Goal: Transaction & Acquisition: Purchase product/service

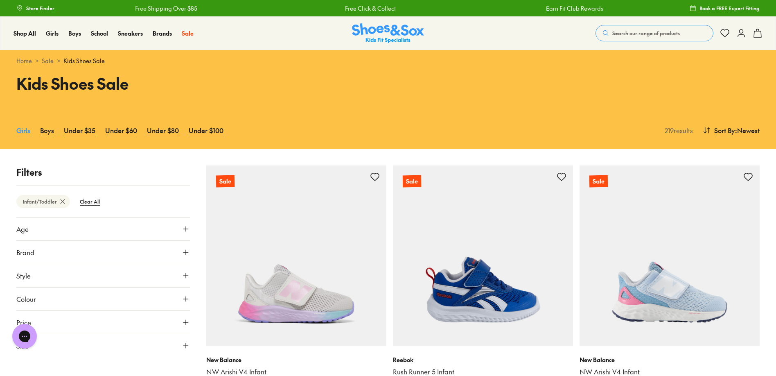
click at [23, 133] on link "Girls" at bounding box center [23, 130] width 14 height 18
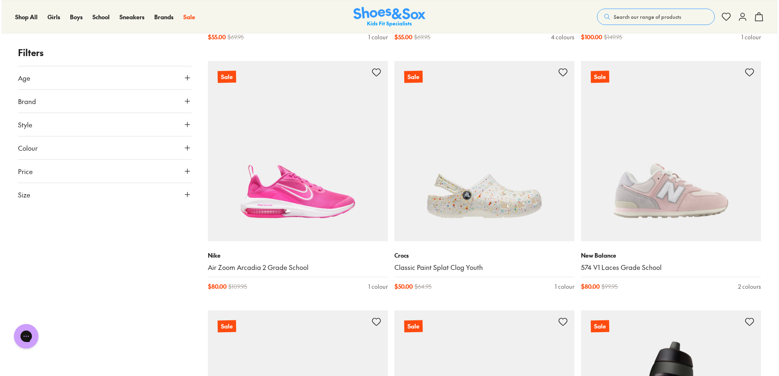
scroll to position [1105, 0]
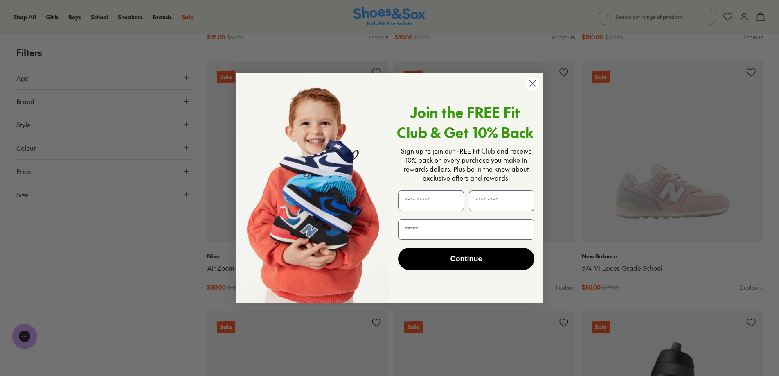
drag, startPoint x: 533, startPoint y: 81, endPoint x: 461, endPoint y: 121, distance: 82.4
click at [533, 81] on circle "Close dialog" at bounding box center [533, 84] width 14 height 14
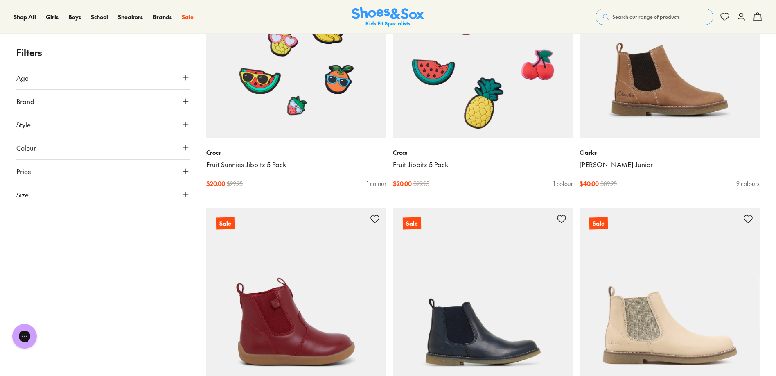
scroll to position [2202, 0]
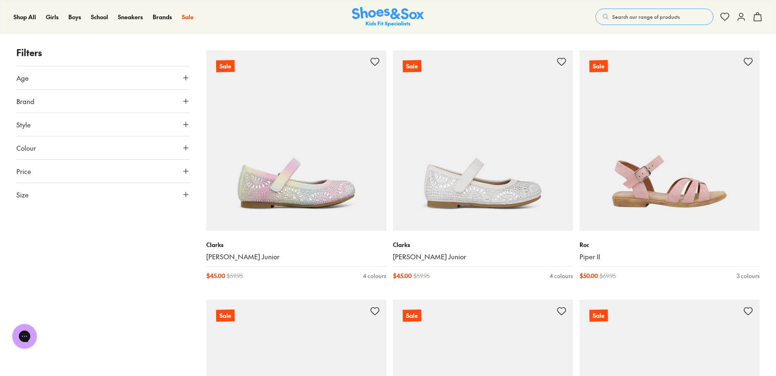
scroll to position [6096, 0]
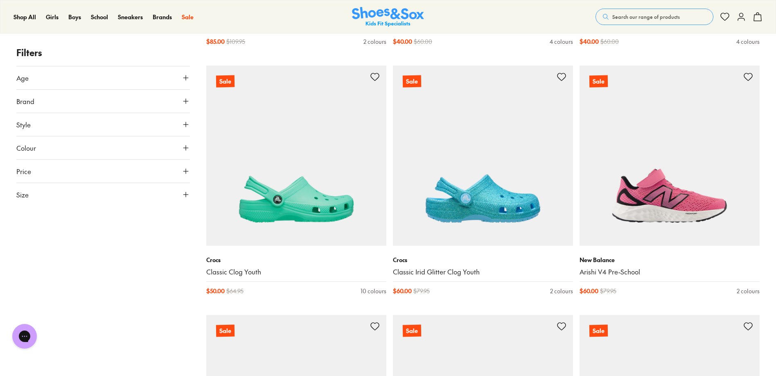
scroll to position [8822, 0]
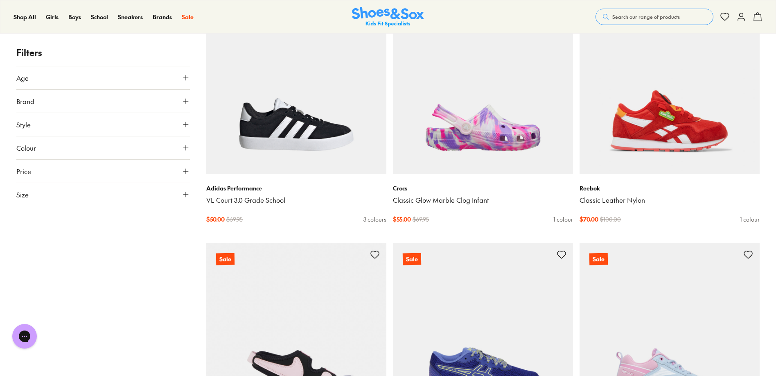
scroll to position [12133, 0]
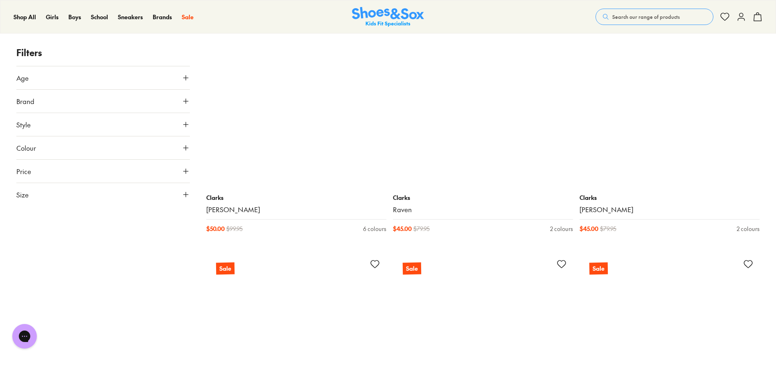
scroll to position [15114, 0]
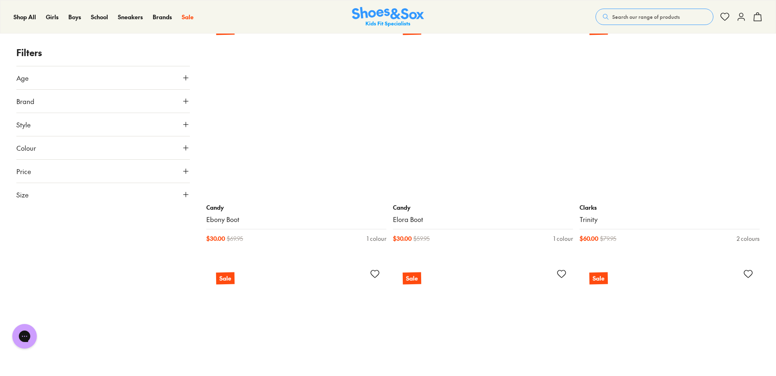
scroll to position [16863, 0]
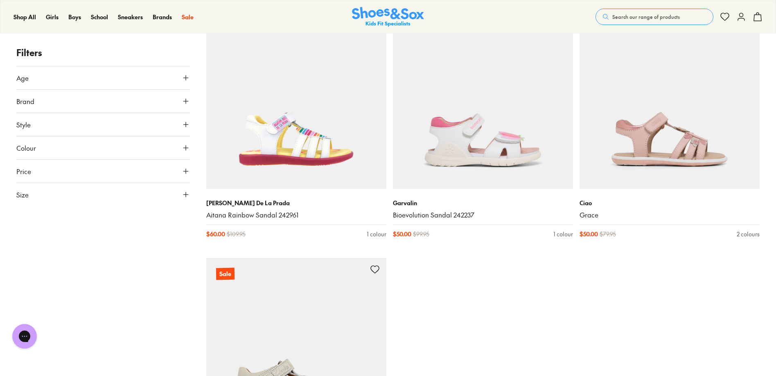
scroll to position [21089, 0]
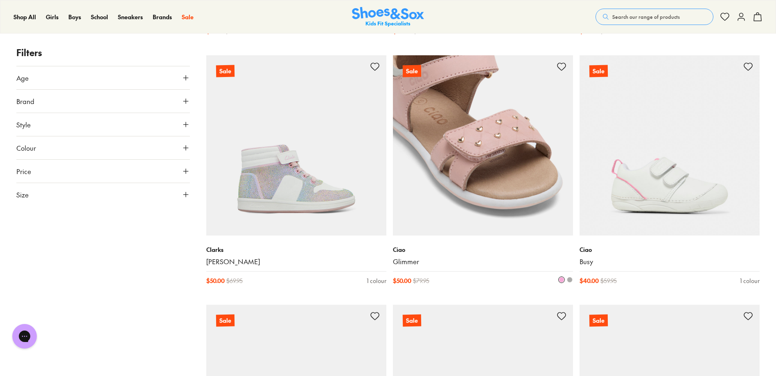
scroll to position [23287, 0]
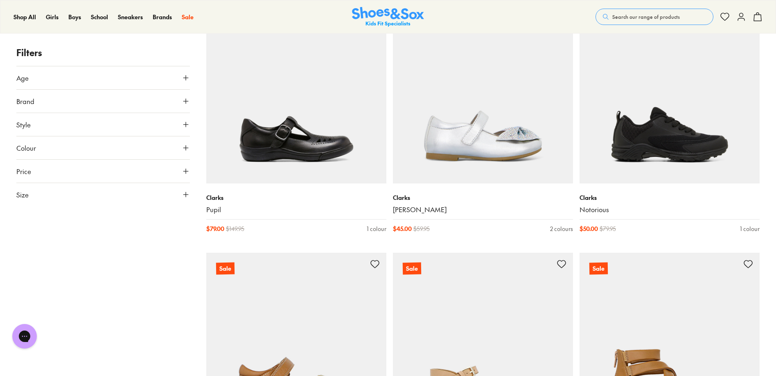
scroll to position [25580, 0]
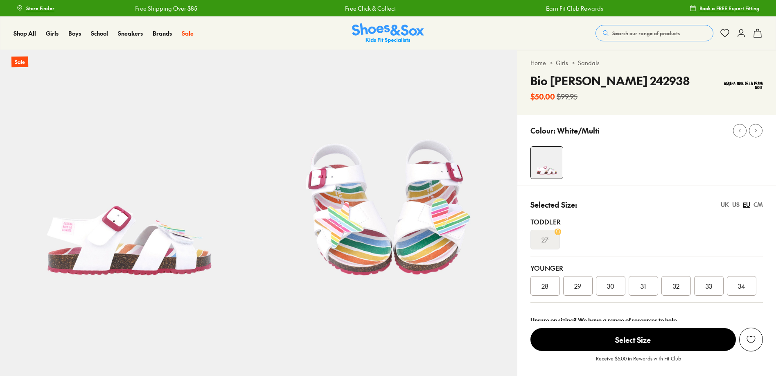
select select "*"
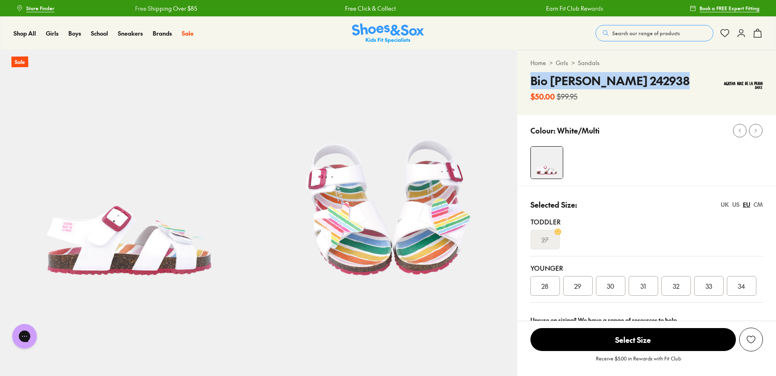
drag, startPoint x: 549, startPoint y: 81, endPoint x: 657, endPoint y: 80, distance: 108.0
click at [676, 81] on div "Bio Agatha Sandal 242938 $50.00 $99.95" at bounding box center [646, 87] width 232 height 30
copy h4 "Bio [PERSON_NAME] 242938"
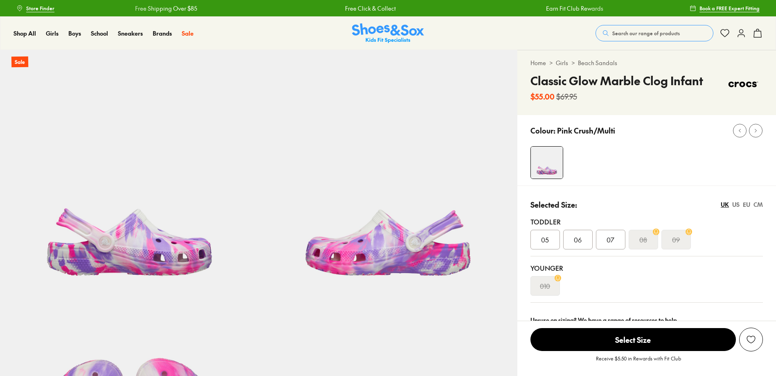
select select "*"
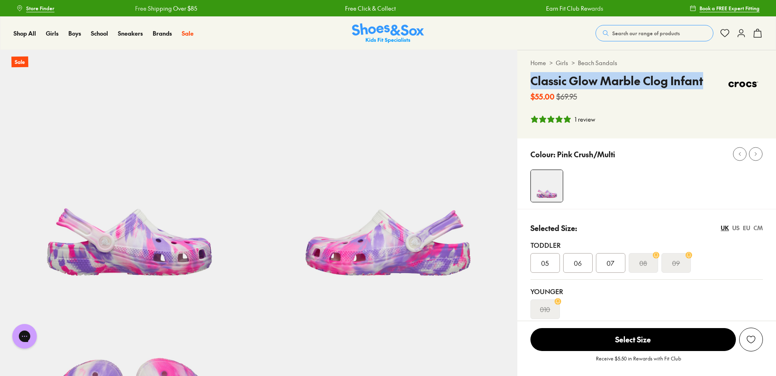
drag, startPoint x: 532, startPoint y: 81, endPoint x: 685, endPoint y: 81, distance: 152.6
click at [707, 82] on div "Classic Glow Marble Clog Infant $55.00 $69.95" at bounding box center [646, 87] width 232 height 30
click at [747, 228] on div "EU" at bounding box center [746, 227] width 7 height 9
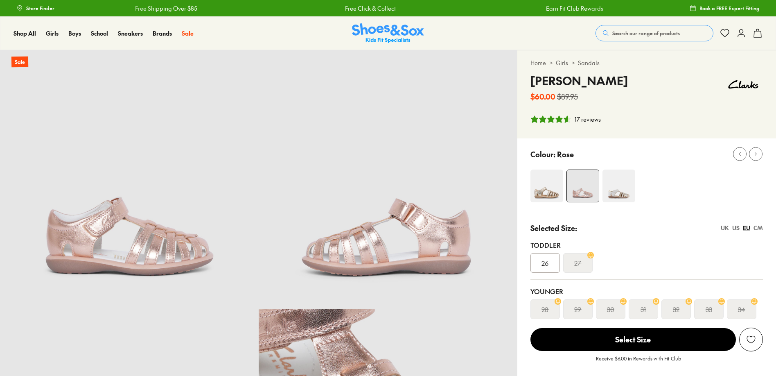
select select "*"
drag, startPoint x: 531, startPoint y: 81, endPoint x: 568, endPoint y: 81, distance: 37.2
click at [568, 81] on h4 "Phoebe" at bounding box center [578, 80] width 97 height 17
copy h4 "Phoebe"
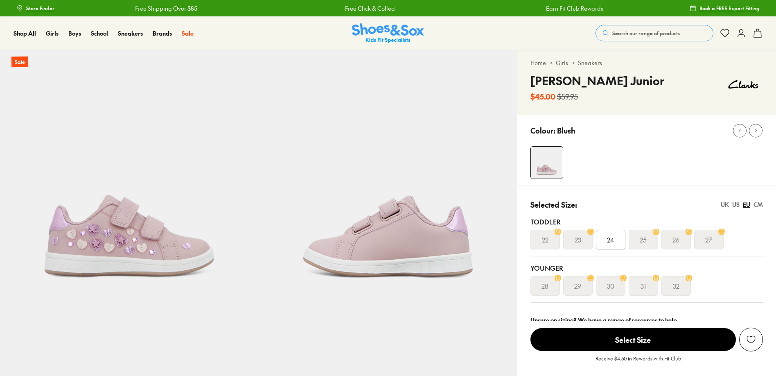
select select "*"
drag, startPoint x: 530, startPoint y: 81, endPoint x: 589, endPoint y: 83, distance: 59.0
click at [604, 84] on div "Dulcie Junior $45.00 $59.95" at bounding box center [646, 87] width 232 height 30
copy h4 "Dulcie Junior"
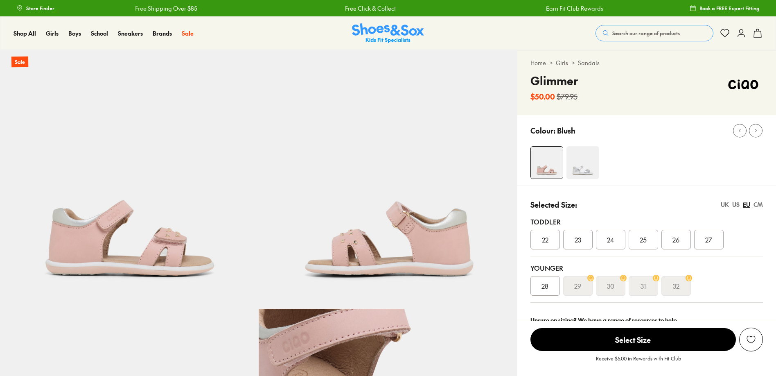
select select "*"
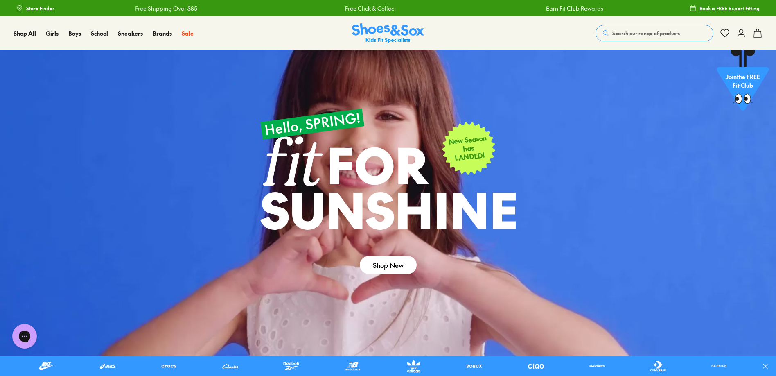
click at [631, 30] on span "Search our range of products" at bounding box center [646, 32] width 68 height 7
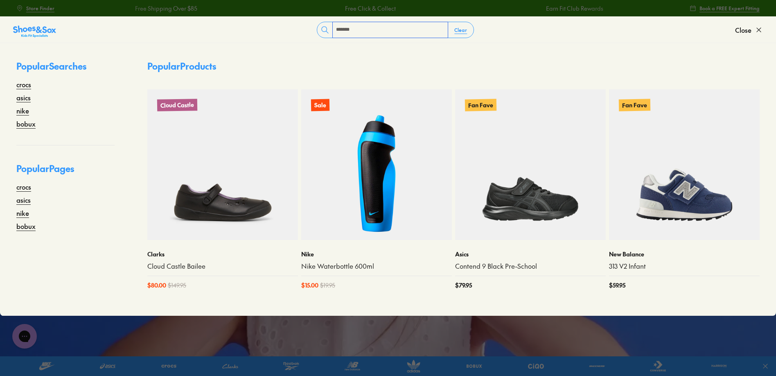
type input "*******"
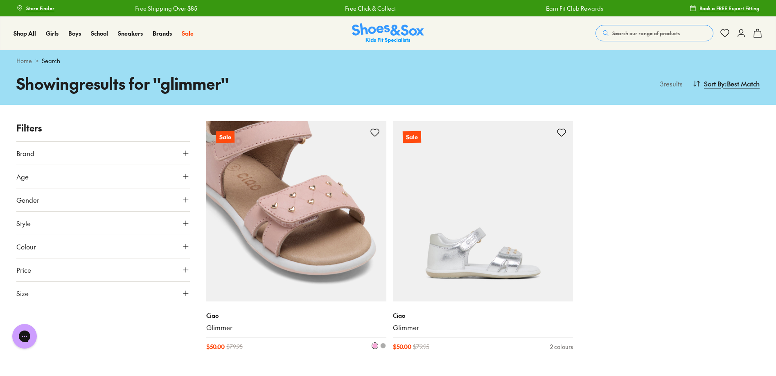
click at [290, 219] on img at bounding box center [296, 211] width 180 height 180
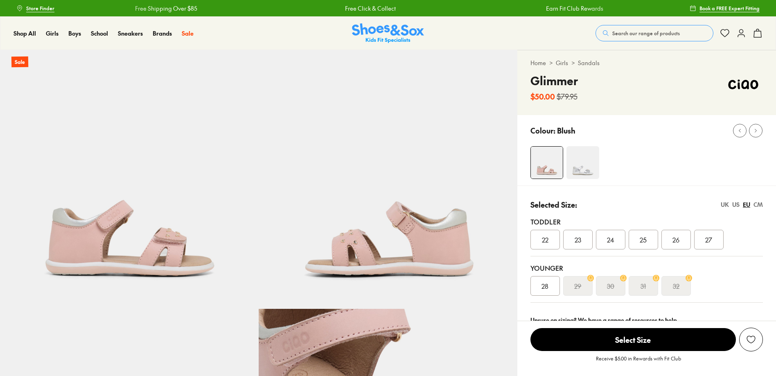
select select "*"
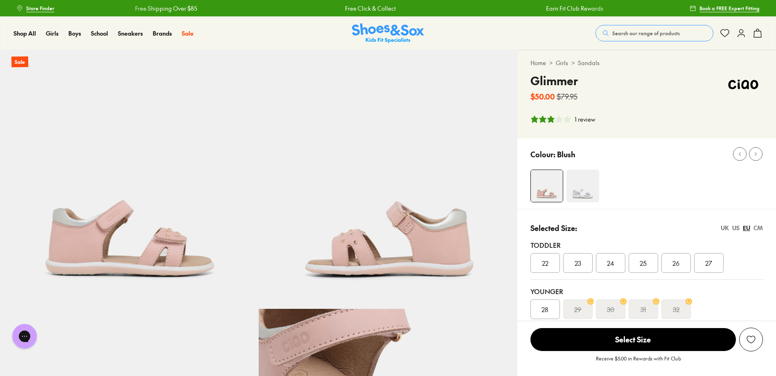
click at [575, 263] on span "23" at bounding box center [578, 263] width 7 height 10
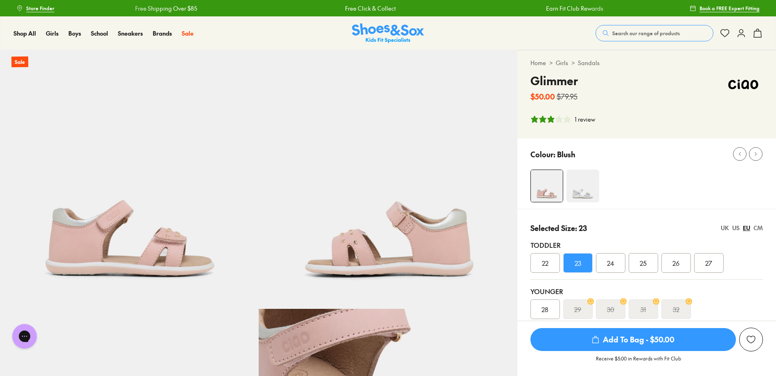
click at [645, 341] on span "Add To Bag - $50.00" at bounding box center [632, 339] width 205 height 23
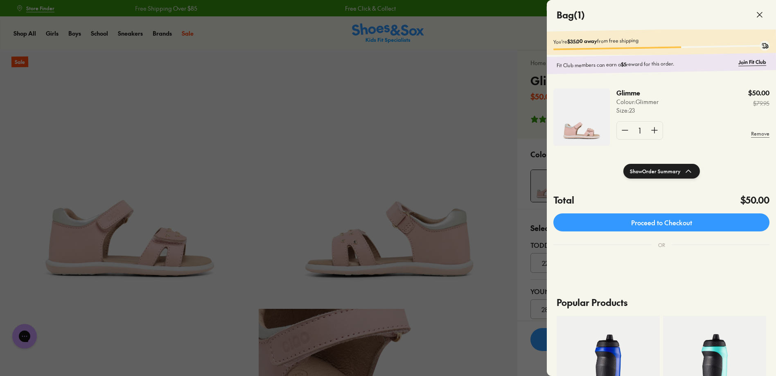
click at [762, 11] on icon at bounding box center [760, 15] width 10 height 10
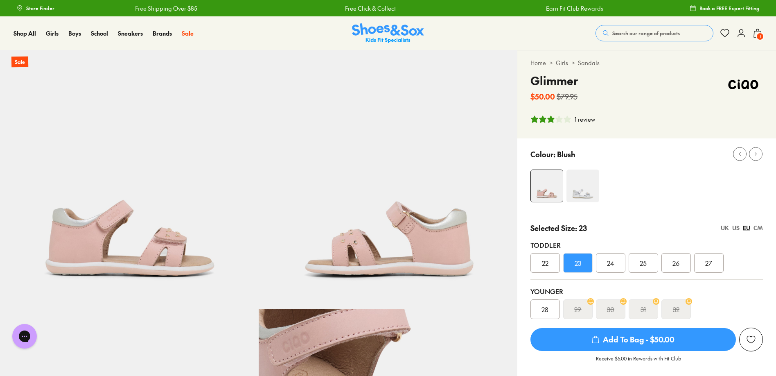
click at [623, 34] on span "Search our range of products" at bounding box center [646, 32] width 68 height 7
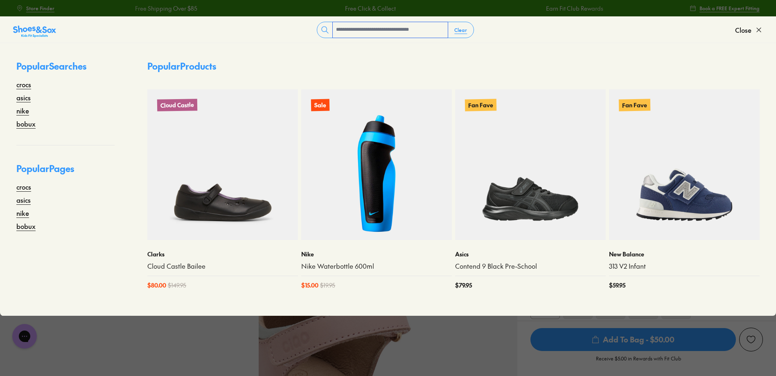
paste input "**********"
type input "**********"
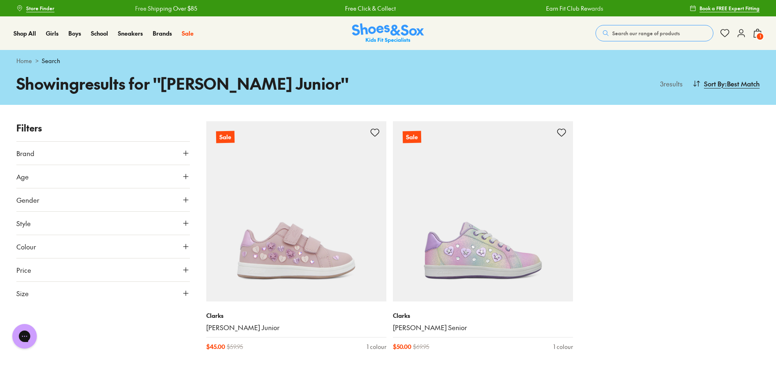
click at [626, 33] on span "Search our range of products" at bounding box center [646, 32] width 68 height 7
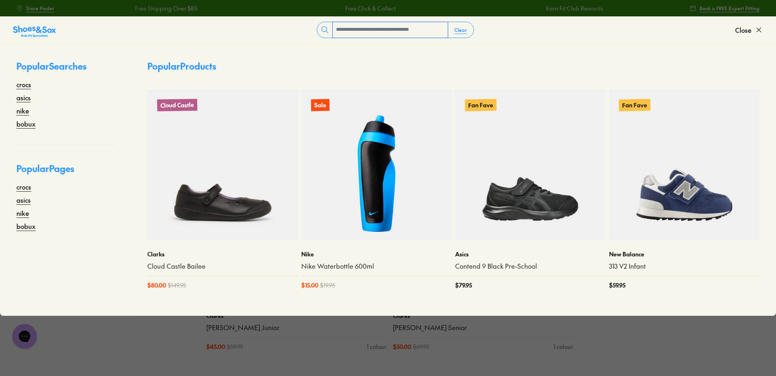
paste input "******"
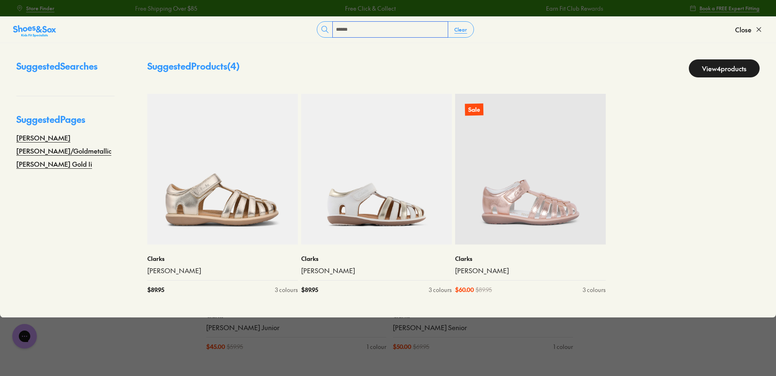
type input "******"
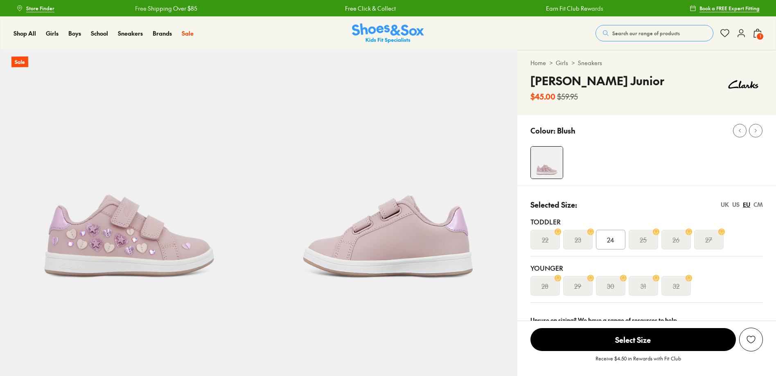
select select "*"
click at [724, 205] on div "UK" at bounding box center [725, 204] width 8 height 9
click at [733, 205] on div "US" at bounding box center [735, 204] width 7 height 9
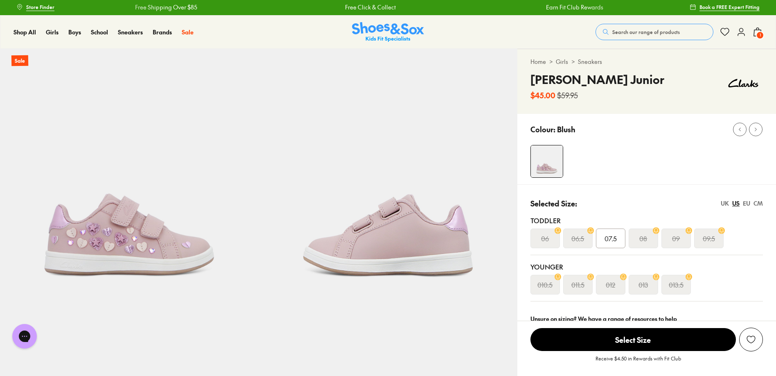
scroll to position [2, 0]
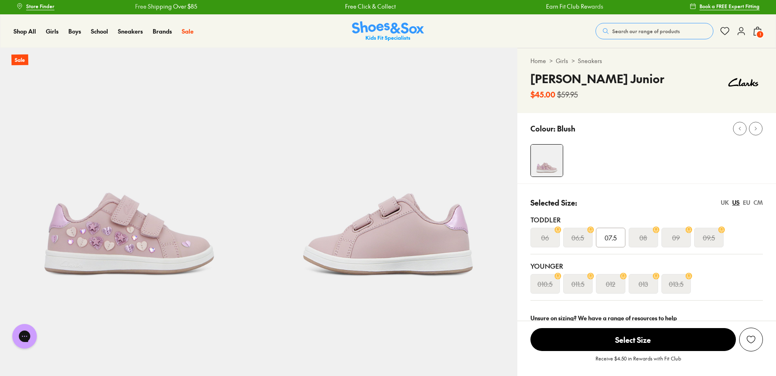
click at [748, 203] on div "EU" at bounding box center [746, 202] width 7 height 9
click at [760, 202] on div "CM" at bounding box center [757, 202] width 9 height 9
click at [745, 201] on div "EU" at bounding box center [746, 202] width 7 height 9
click at [727, 202] on div "UK" at bounding box center [725, 202] width 8 height 9
click at [611, 238] on span "07" at bounding box center [610, 237] width 8 height 10
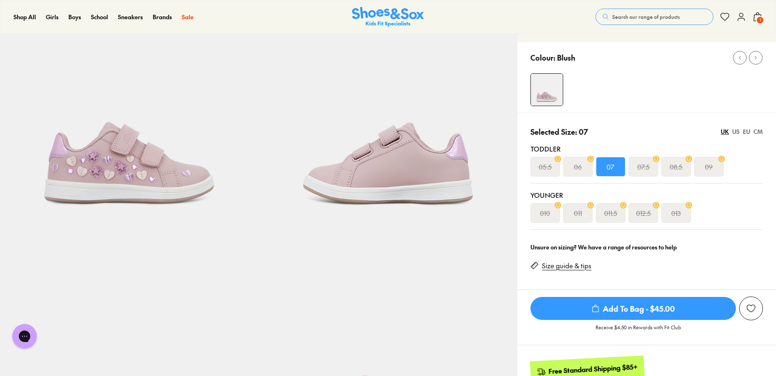
scroll to position [74, 0]
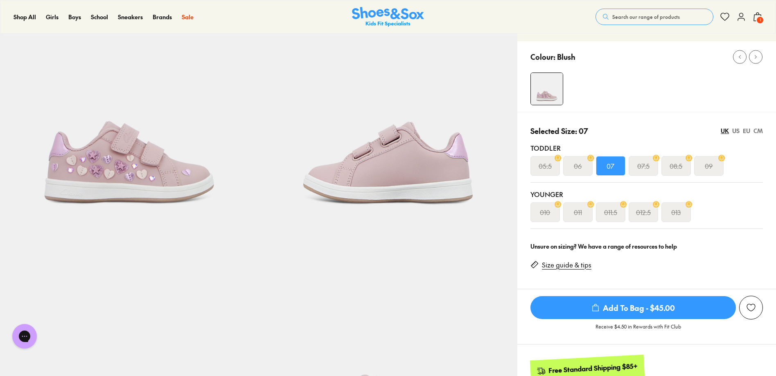
click at [681, 305] on span "Add To Bag - $45.00" at bounding box center [632, 307] width 205 height 23
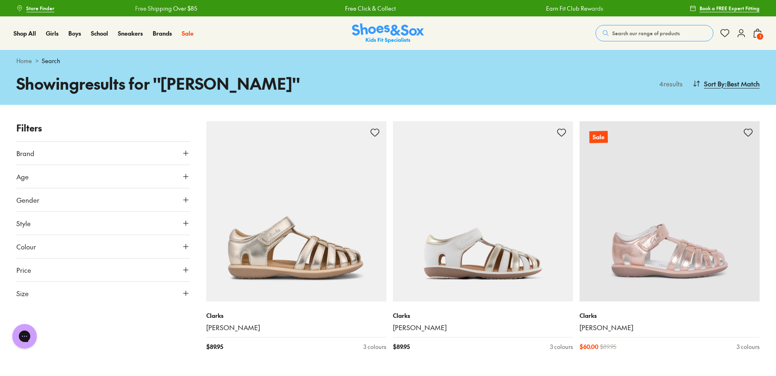
click at [640, 31] on span "Search our range of products" at bounding box center [646, 32] width 68 height 7
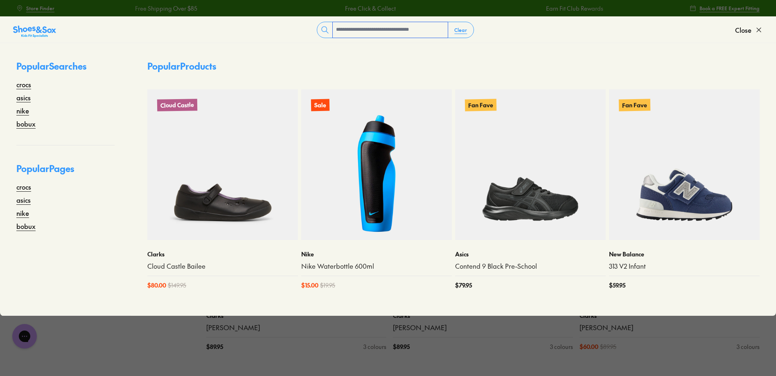
paste input "**********"
type input "**********"
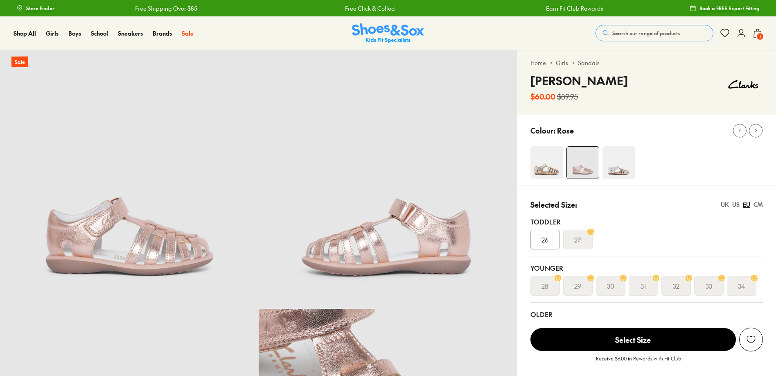
select select "*"
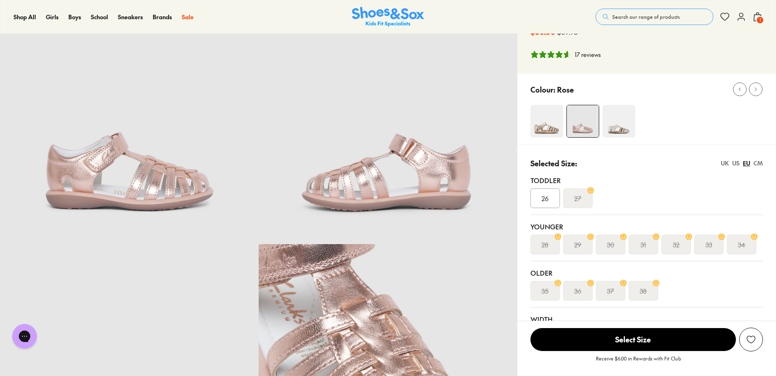
scroll to position [64, 0]
click at [615, 124] on img at bounding box center [618, 121] width 33 height 33
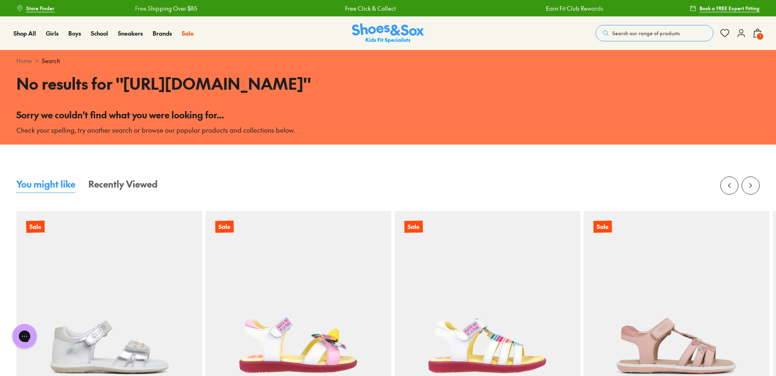
click at [647, 33] on span "Search our range of products" at bounding box center [646, 32] width 68 height 7
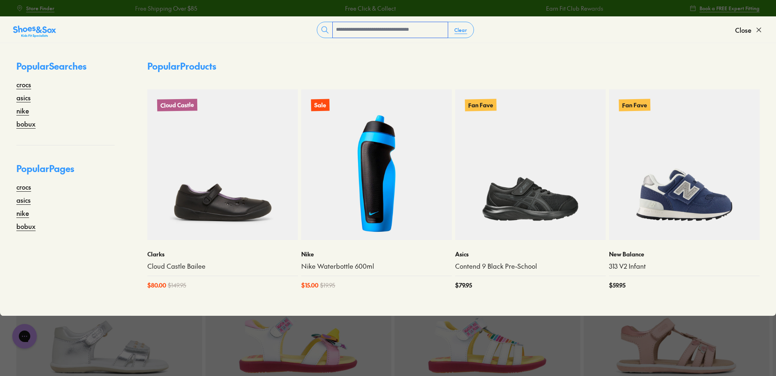
paste input "**********"
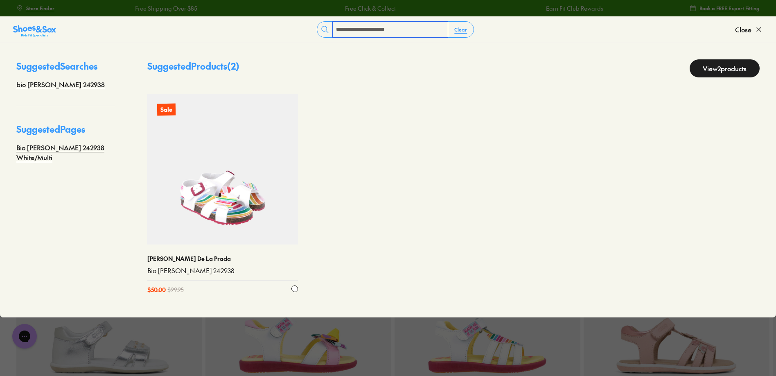
type input "**********"
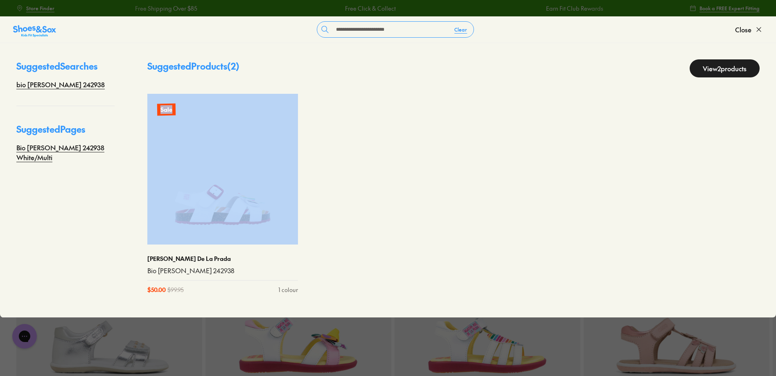
click at [34, 35] on img at bounding box center [34, 31] width 43 height 13
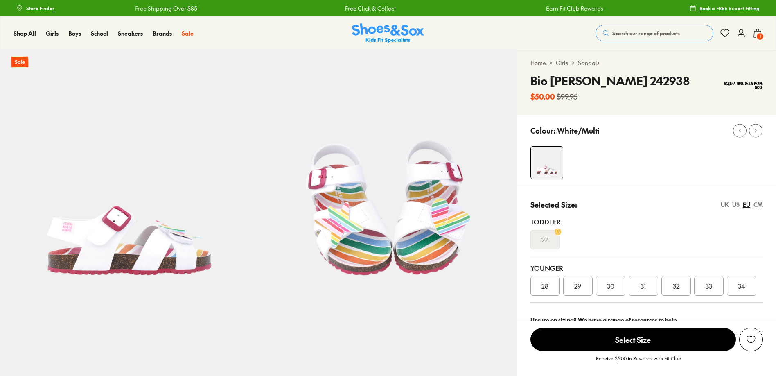
select select "*"
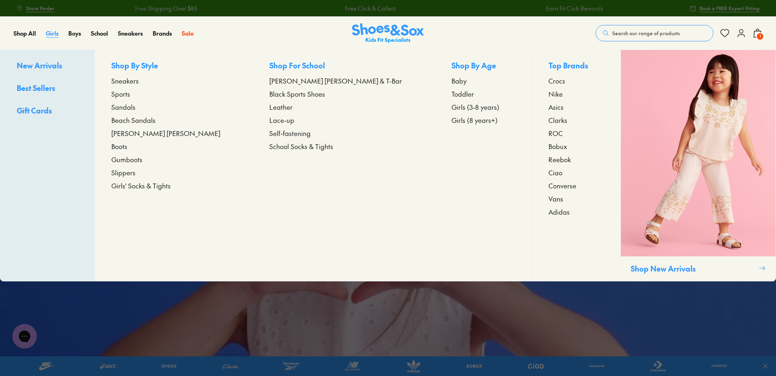
click at [55, 34] on span "Girls" at bounding box center [52, 33] width 13 height 8
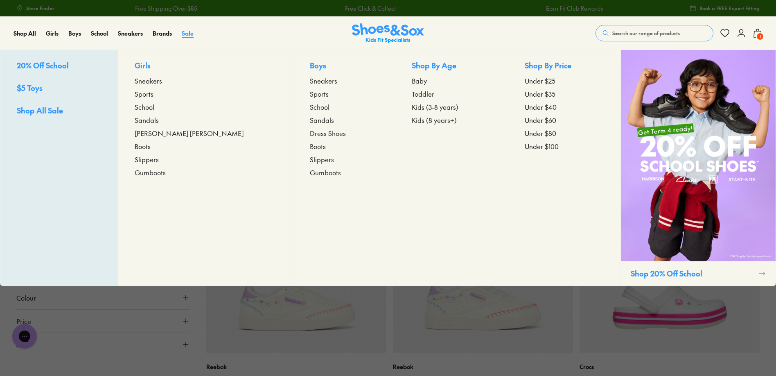
click at [187, 34] on span "Sale" at bounding box center [188, 33] width 12 height 8
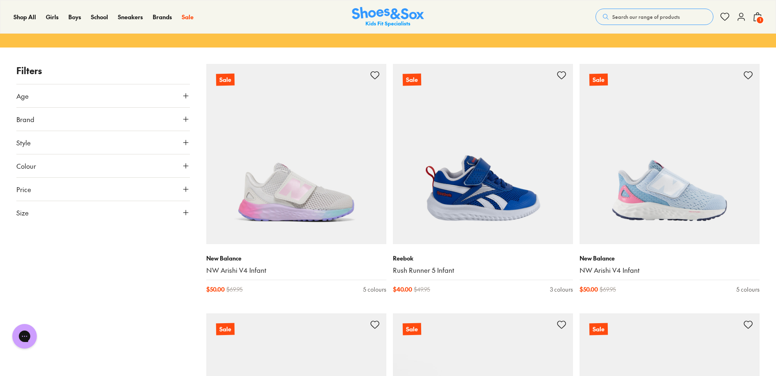
scroll to position [102, 0]
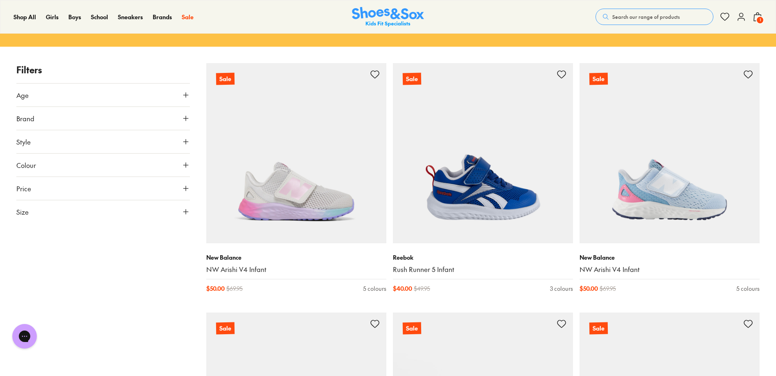
click at [183, 96] on icon at bounding box center [186, 95] width 8 height 8
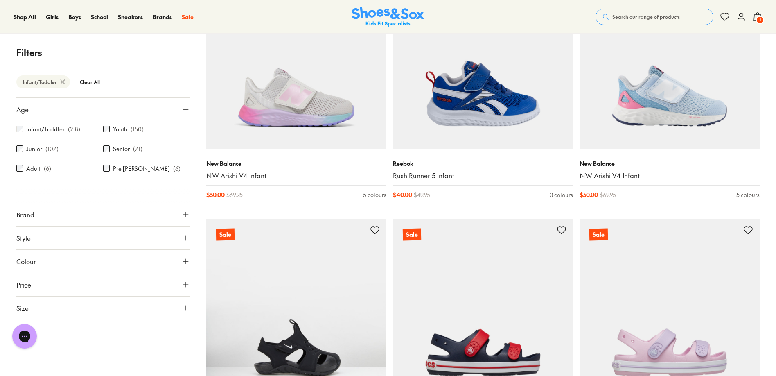
scroll to position [226, 0]
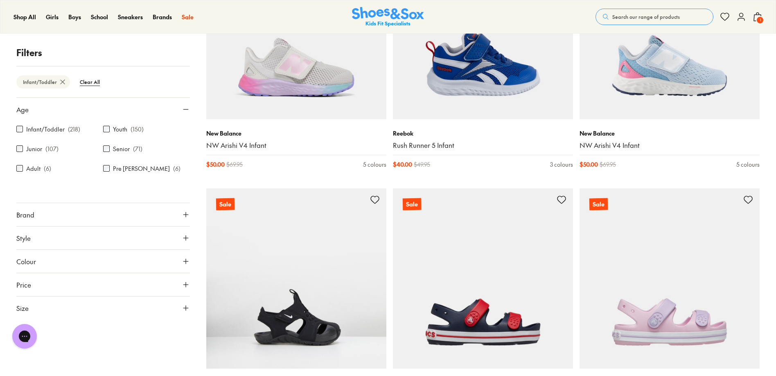
click at [186, 237] on use at bounding box center [185, 237] width 5 height 5
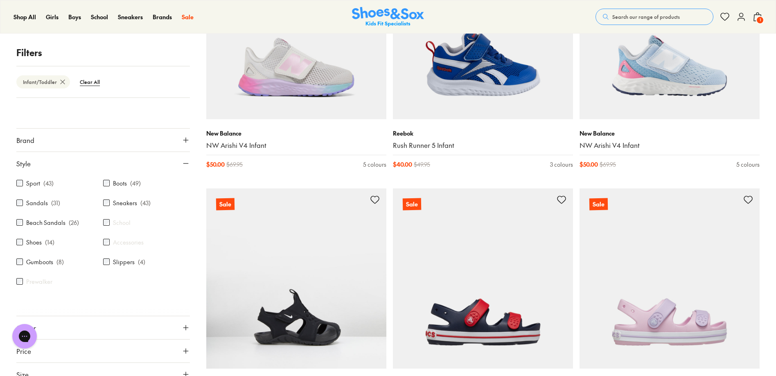
scroll to position [84, 0]
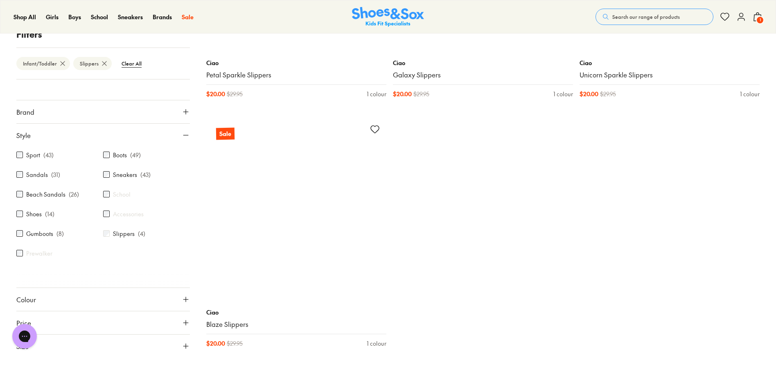
scroll to position [307, 0]
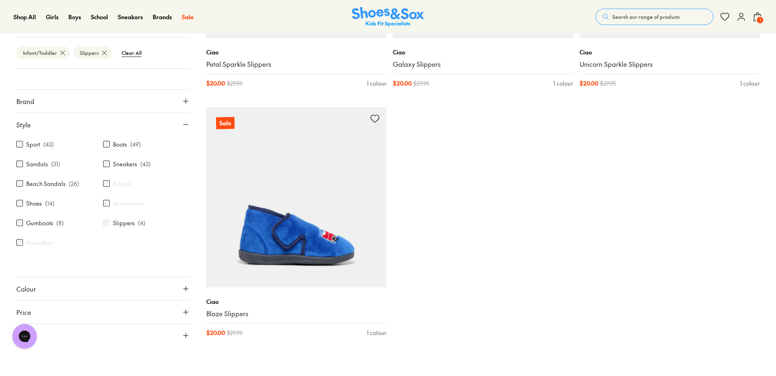
scroll to position [55, 0]
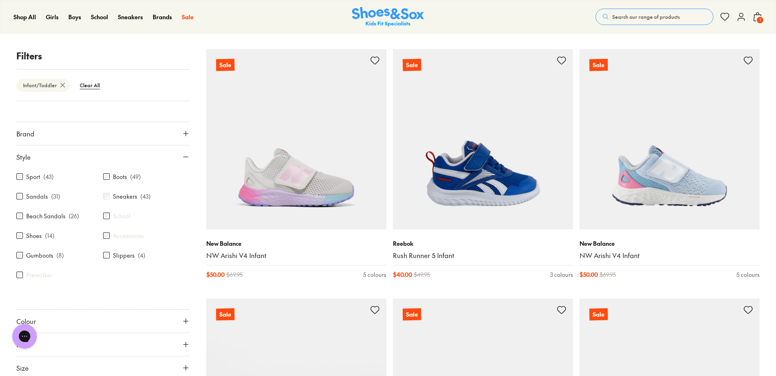
scroll to position [117, 0]
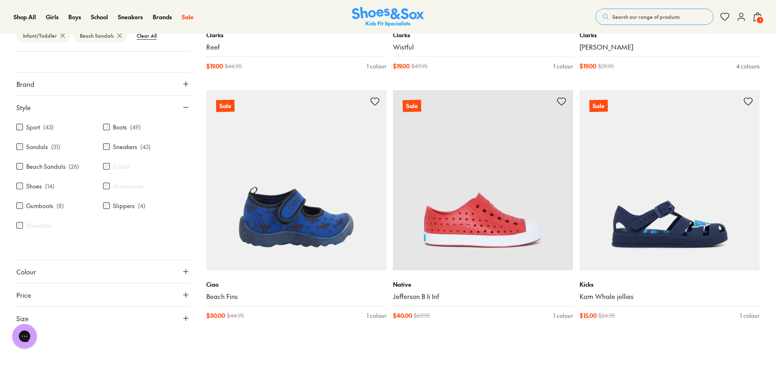
scroll to position [2068, 0]
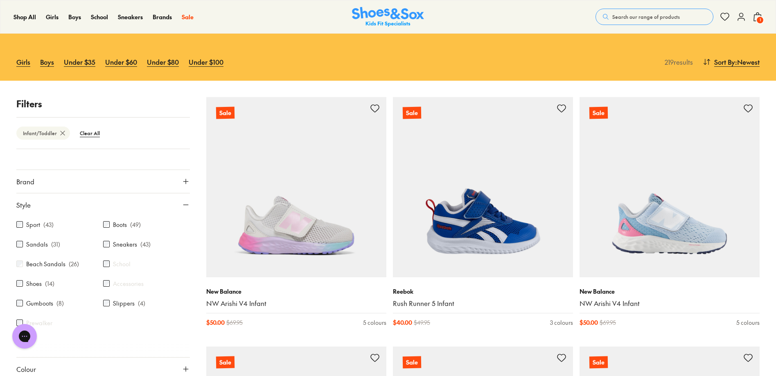
scroll to position [69, 0]
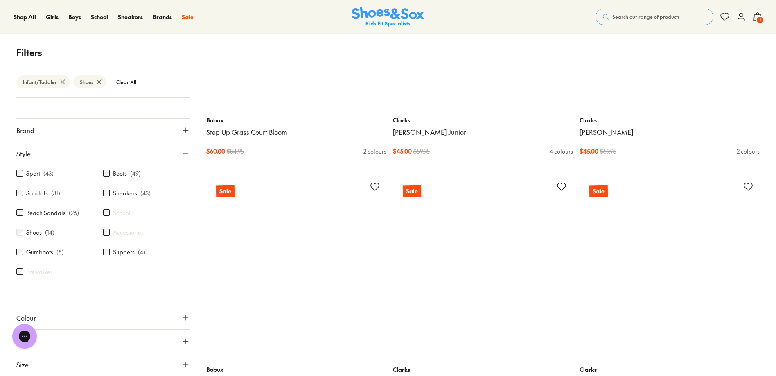
scroll to position [914, 0]
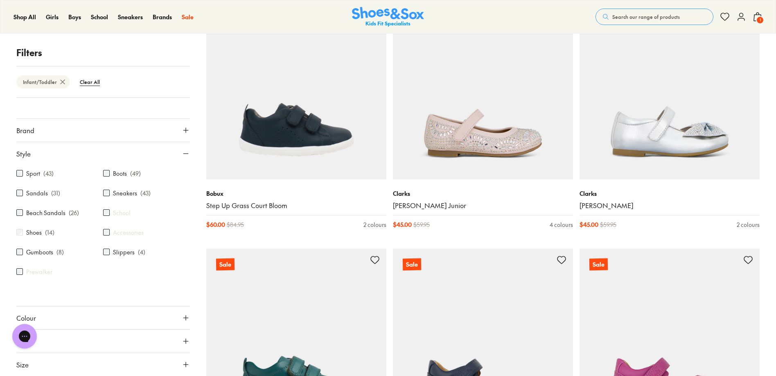
scroll to position [54, 0]
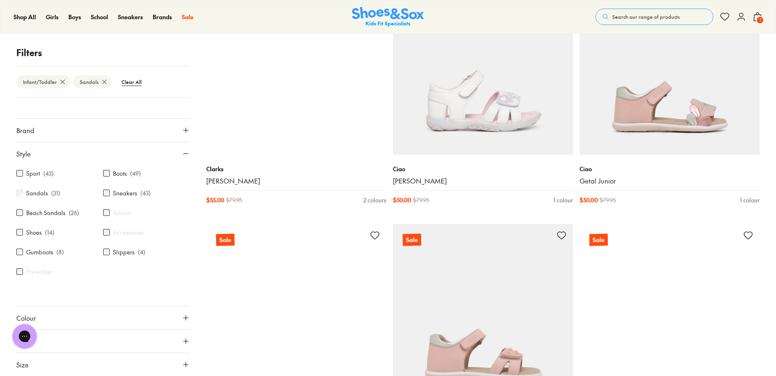
scroll to position [1437, 0]
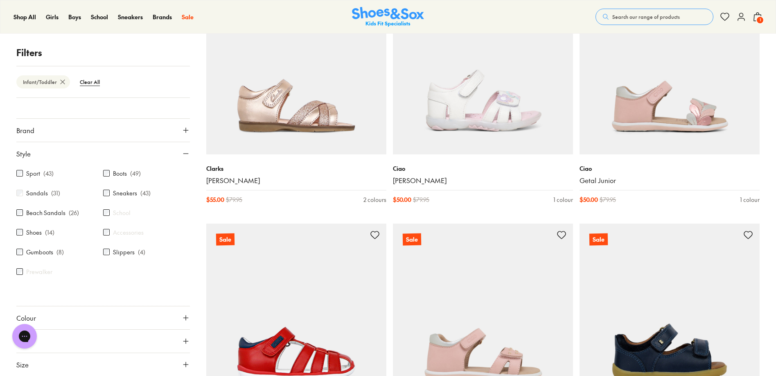
scroll to position [54, 0]
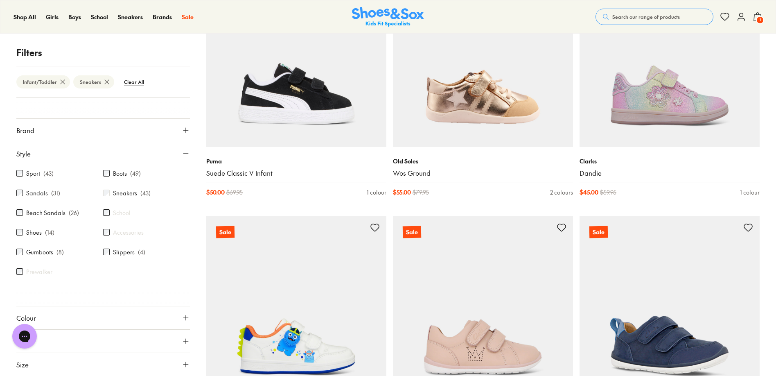
scroll to position [1953, 0]
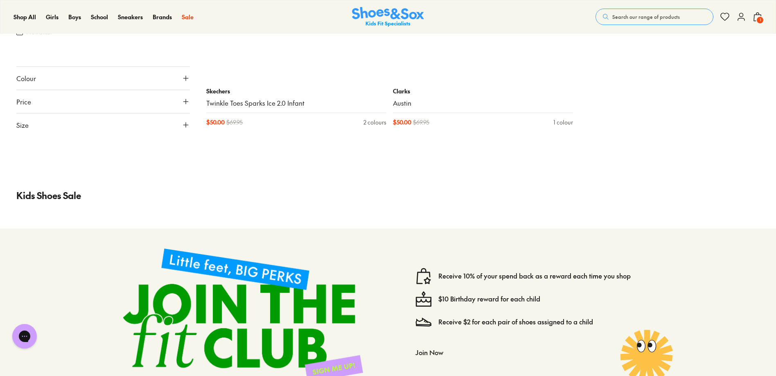
scroll to position [3758, 0]
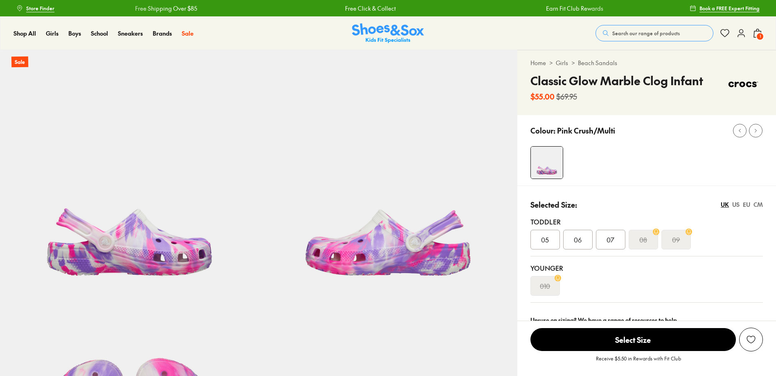
select select "*"
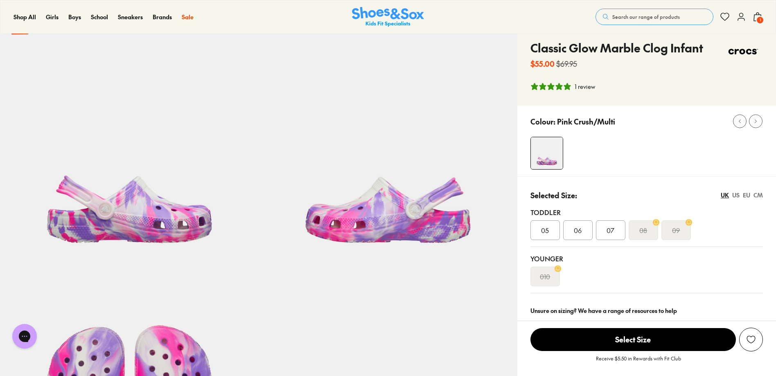
scroll to position [36, 0]
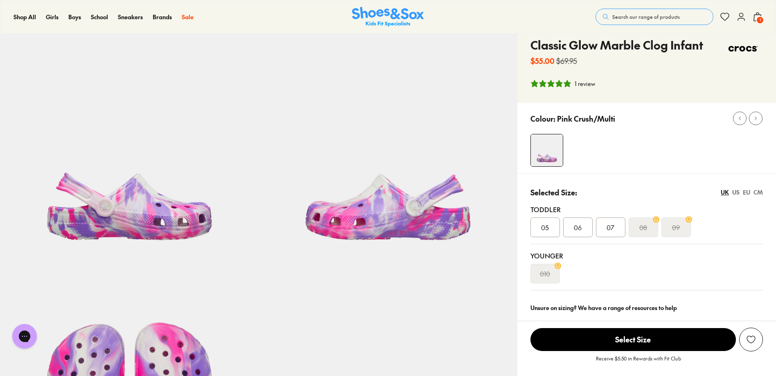
click at [749, 194] on div "EU" at bounding box center [746, 192] width 7 height 9
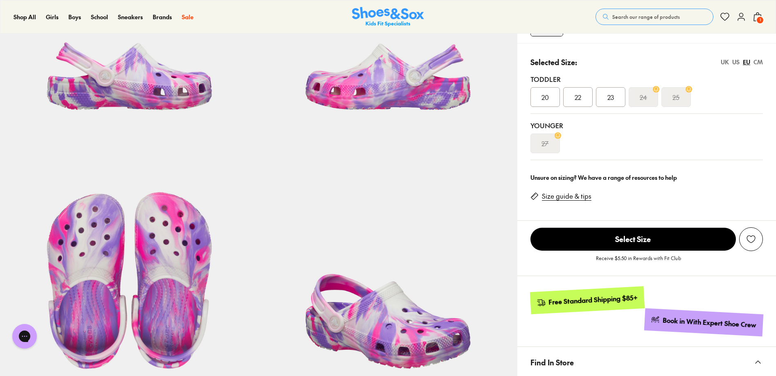
scroll to position [170, 0]
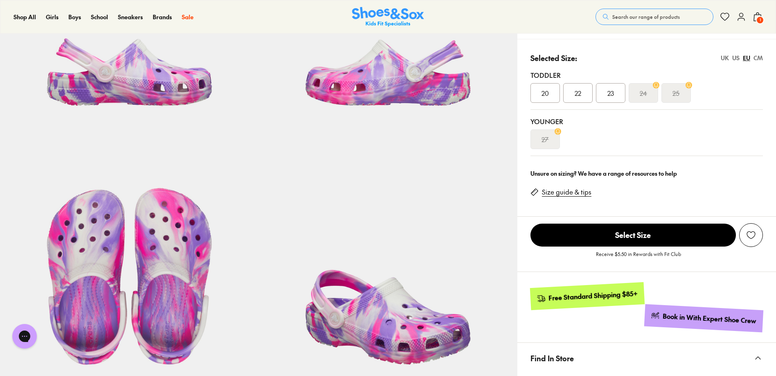
click at [613, 92] on span "23" at bounding box center [610, 93] width 7 height 10
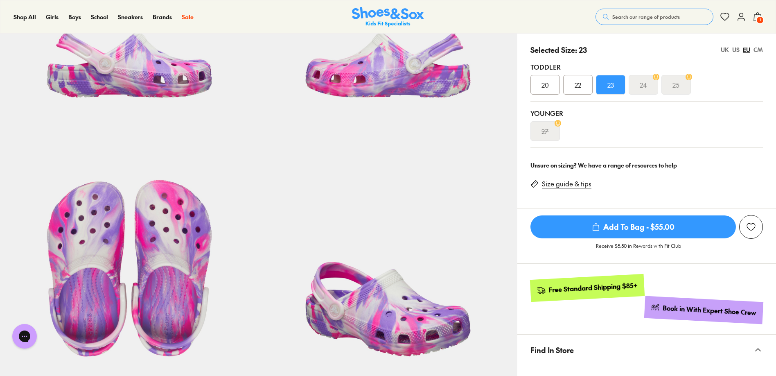
scroll to position [178, 0]
click at [624, 225] on span "Add To Bag - $55.00" at bounding box center [632, 226] width 205 height 23
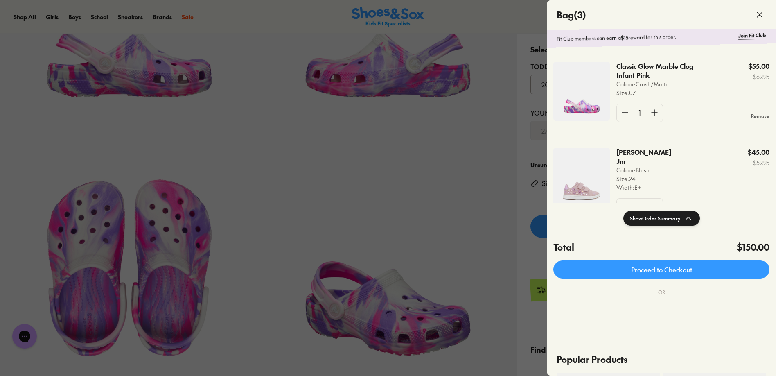
scroll to position [11, 0]
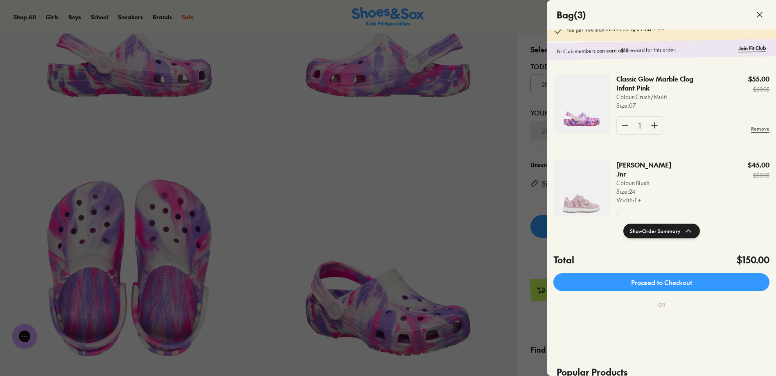
click at [681, 231] on button "Show Order Summary" at bounding box center [661, 230] width 77 height 15
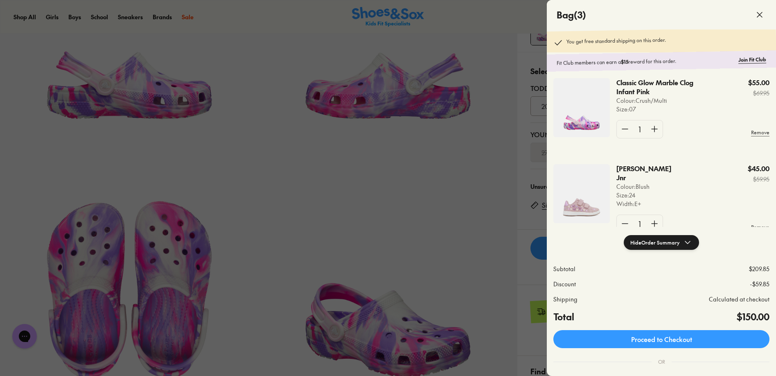
scroll to position [6, 0]
click at [627, 93] on p "Classic Glow Marble Clog Infant Pink" at bounding box center [660, 89] width 89 height 18
click at [578, 110] on img at bounding box center [581, 109] width 56 height 59
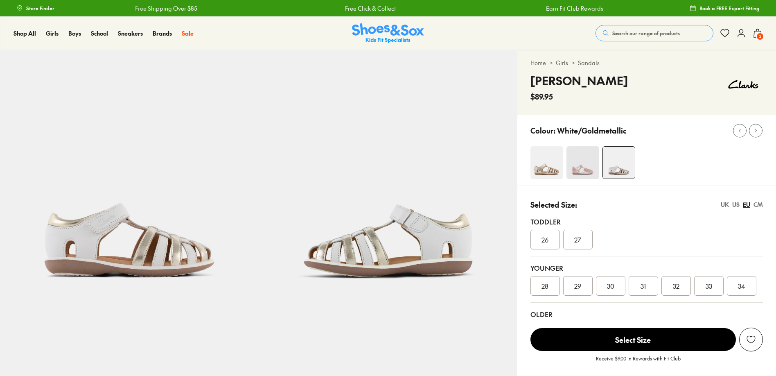
select select "*"
click at [545, 155] on img at bounding box center [546, 162] width 33 height 33
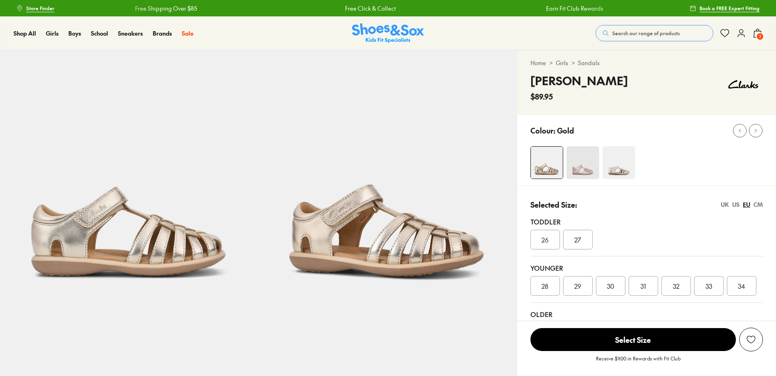
select select "*"
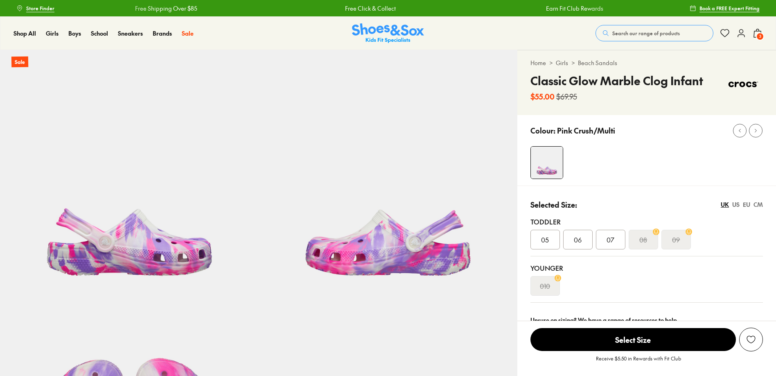
select select "*"
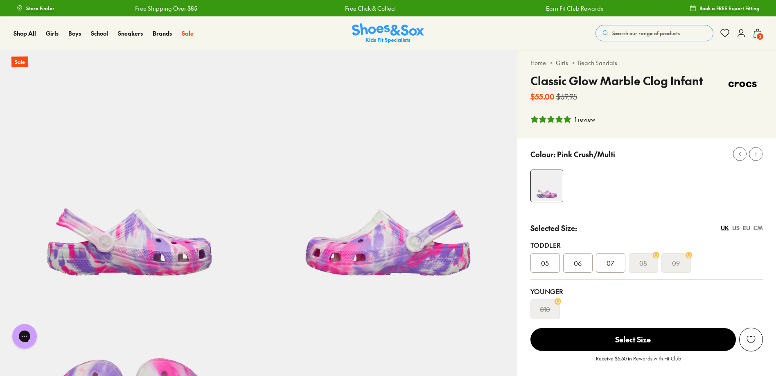
click at [748, 228] on div "EU" at bounding box center [746, 227] width 7 height 9
click at [757, 37] on span "3" at bounding box center [760, 36] width 8 height 8
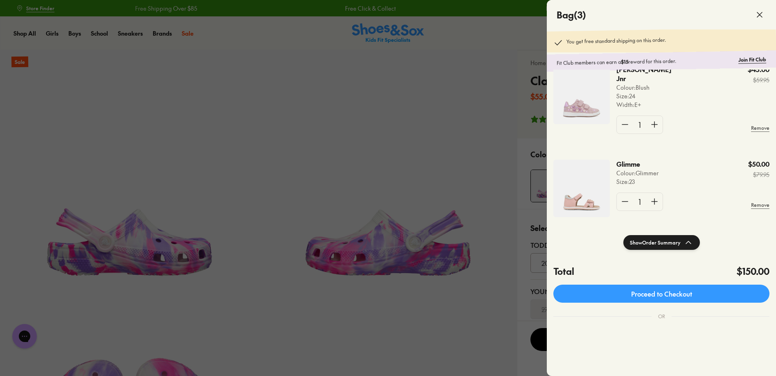
scroll to position [110, 0]
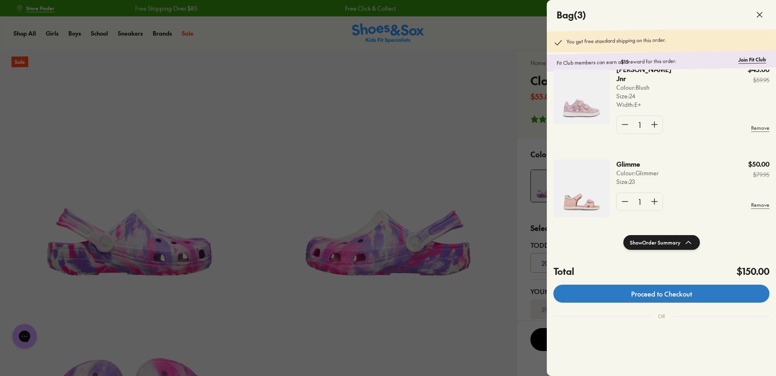
click at [660, 294] on link "Proceed to Checkout" at bounding box center [661, 293] width 216 height 18
